Goal: Contribute content: Contribute content

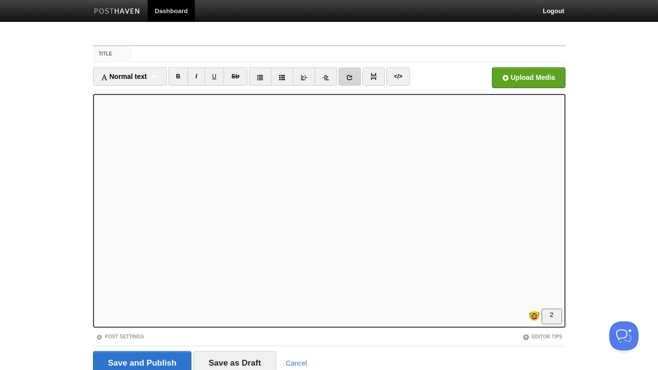
click at [353, 77] on icon at bounding box center [349, 77] width 7 height 7
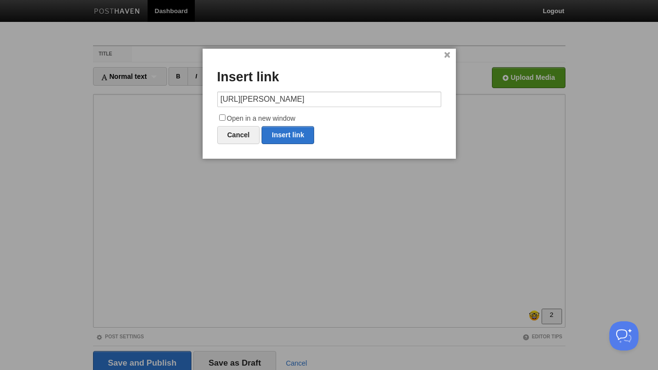
scroll to position [0, 35]
type input "[URL][PERSON_NAME]"
click at [223, 118] on input "Open in a new window" at bounding box center [222, 117] width 6 height 6
checkbox input "true"
click at [296, 137] on link "Insert link" at bounding box center [288, 135] width 53 height 18
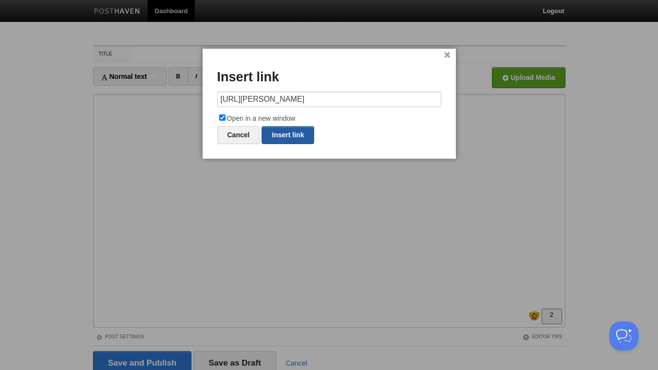
type input "https://"
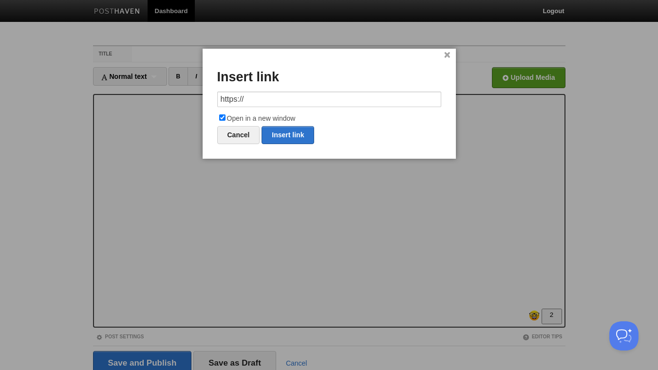
scroll to position [0, 0]
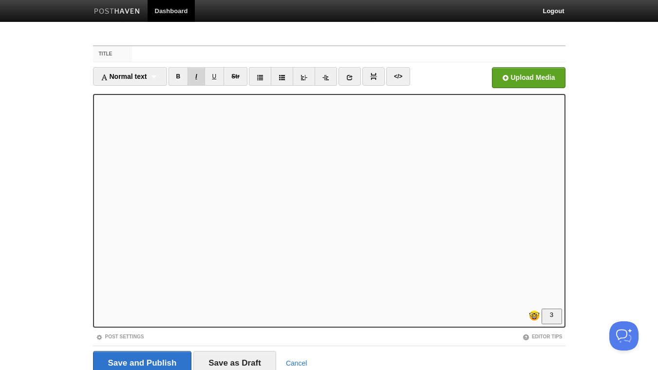
click at [198, 72] on link "I" at bounding box center [195, 76] width 17 height 19
click at [200, 76] on link "I" at bounding box center [195, 76] width 17 height 19
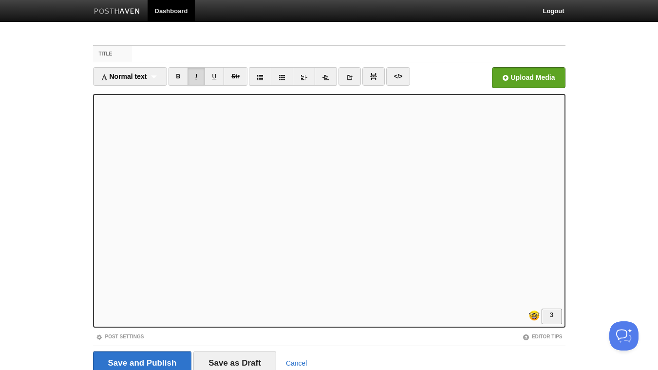
click at [198, 75] on link "I" at bounding box center [195, 76] width 17 height 19
click at [199, 75] on link "I" at bounding box center [195, 76] width 17 height 19
click at [177, 74] on link "B" at bounding box center [179, 76] width 20 height 19
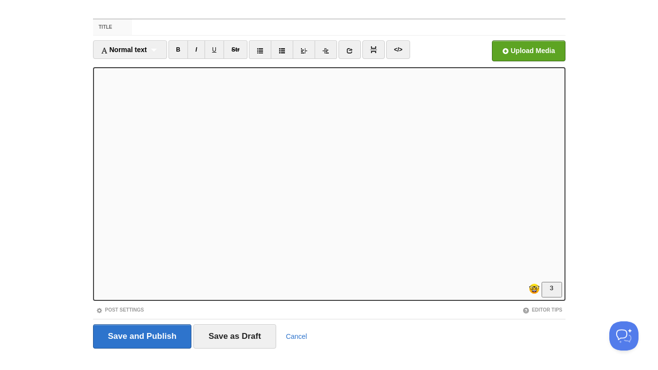
scroll to position [40, 0]
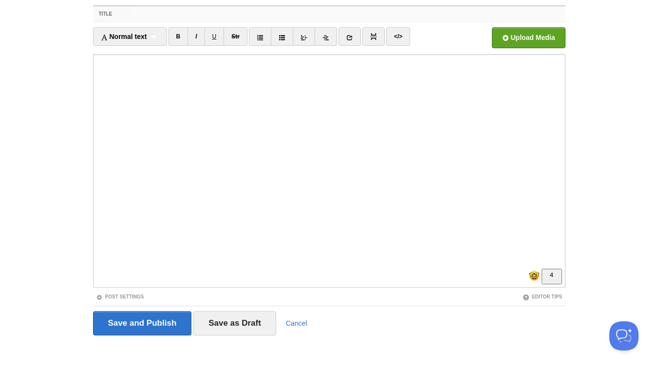
click at [187, 14] on input "Title" at bounding box center [348, 14] width 433 height 16
type input "How to interrupt the downward spiral that keeps you stuck in life"
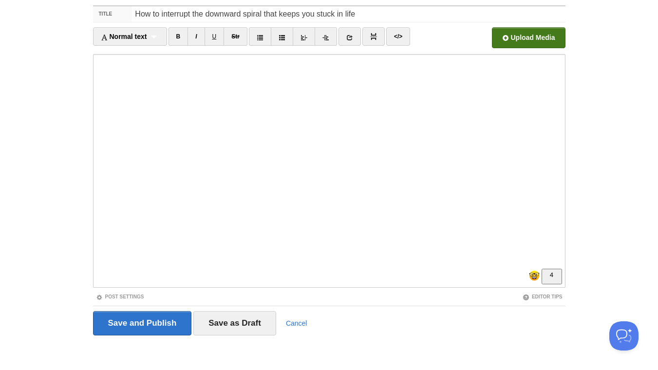
click at [523, 33] on input "file" at bounding box center [234, 41] width 737 height 50
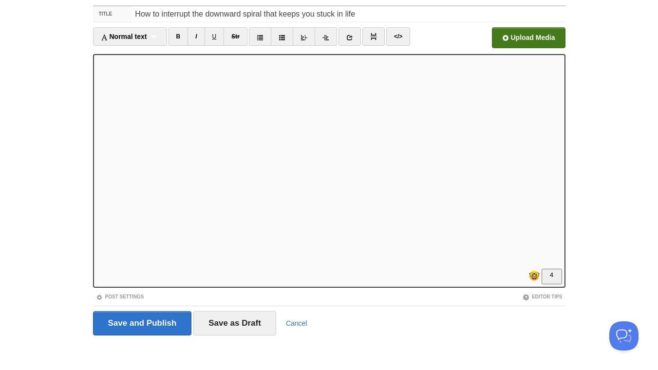
scroll to position [234, 0]
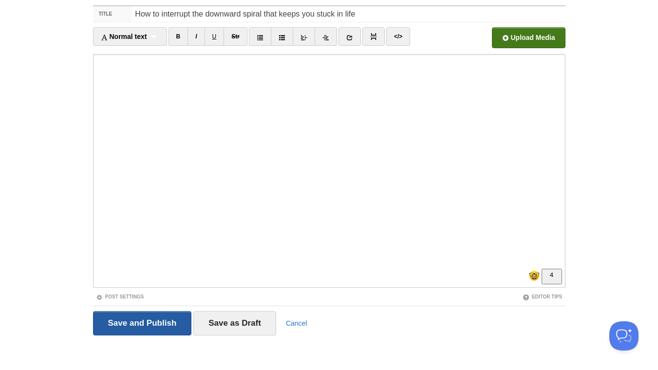
click at [163, 321] on input "Save and Publish" at bounding box center [142, 323] width 99 height 24
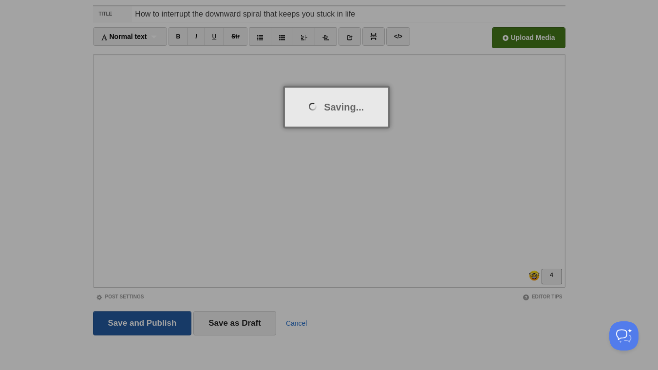
scroll to position [37, 0]
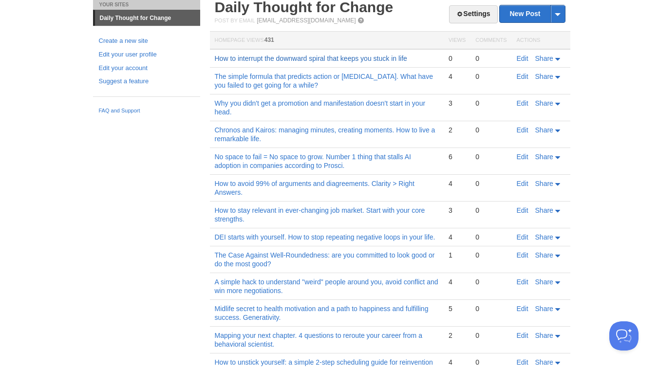
click at [279, 60] on link "How to interrupt the downward spiral that keeps you stuck in life" at bounding box center [311, 59] width 192 height 8
